Goal: Task Accomplishment & Management: Manage account settings

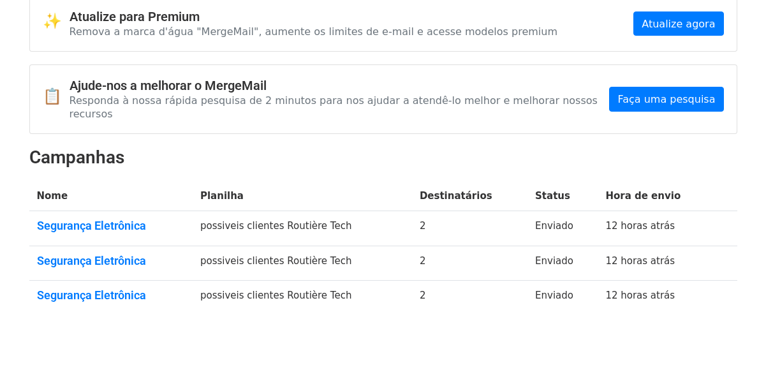
scroll to position [92, 0]
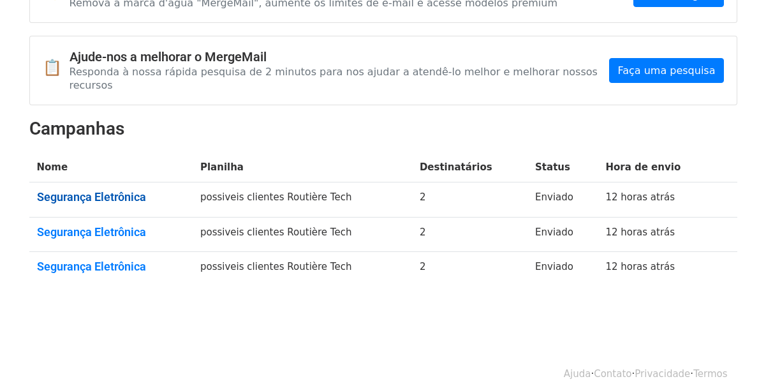
click at [119, 190] on font "Segurança Eletrônica" at bounding box center [91, 196] width 109 height 13
click at [68, 225] on font "Segurança Eletrônica" at bounding box center [91, 231] width 109 height 13
click at [104, 260] on font "Segurança Eletrônica" at bounding box center [91, 266] width 109 height 13
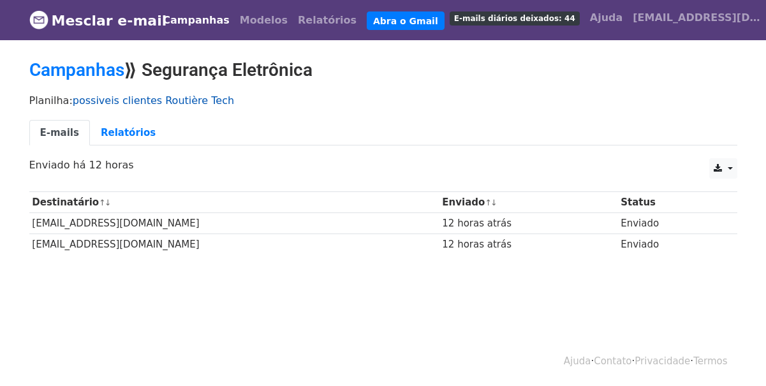
click at [163, 101] on font "possiveis clientes Routière Tech" at bounding box center [153, 100] width 161 height 12
